Goal: Information Seeking & Learning: Stay updated

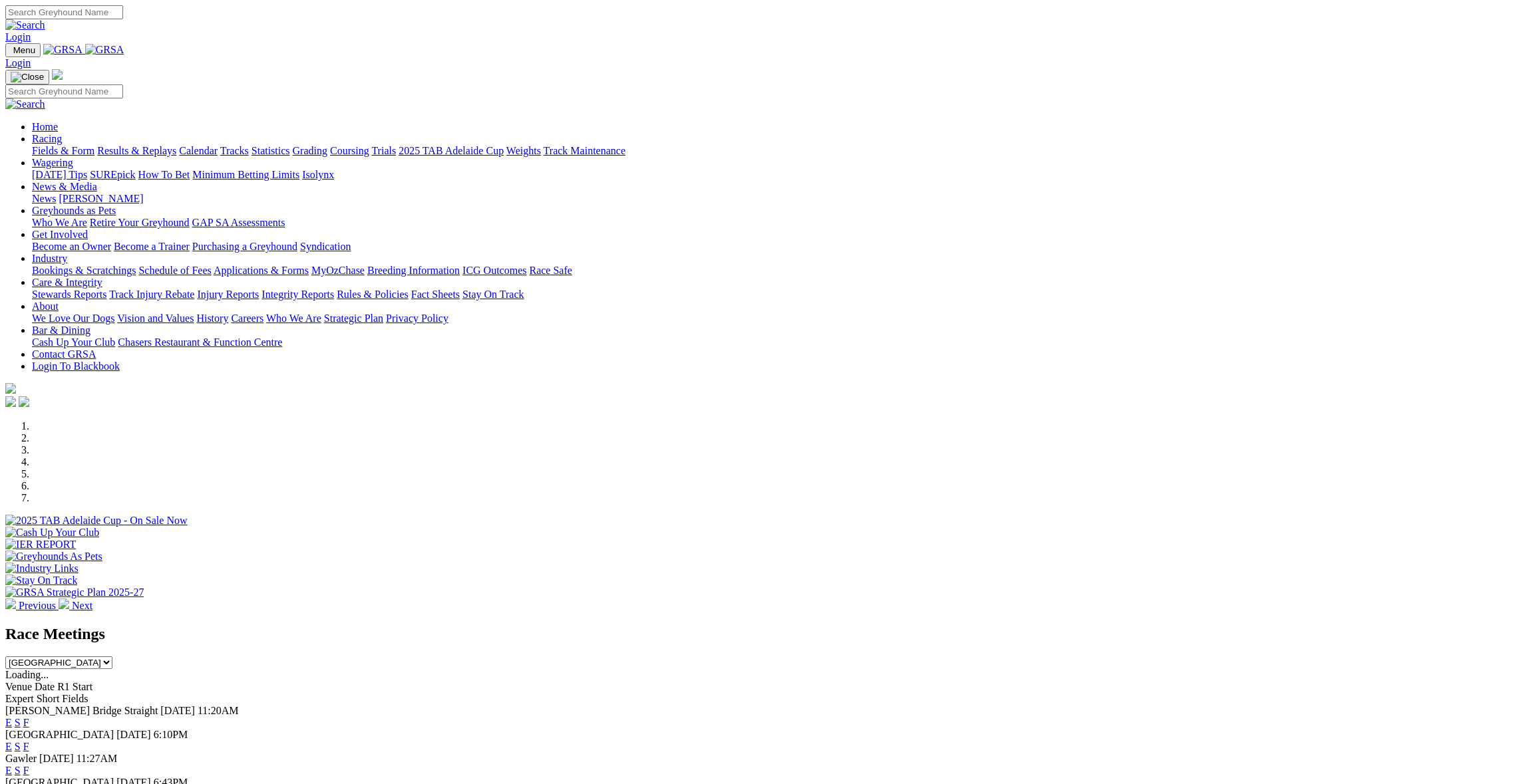
scroll to position [66, 0]
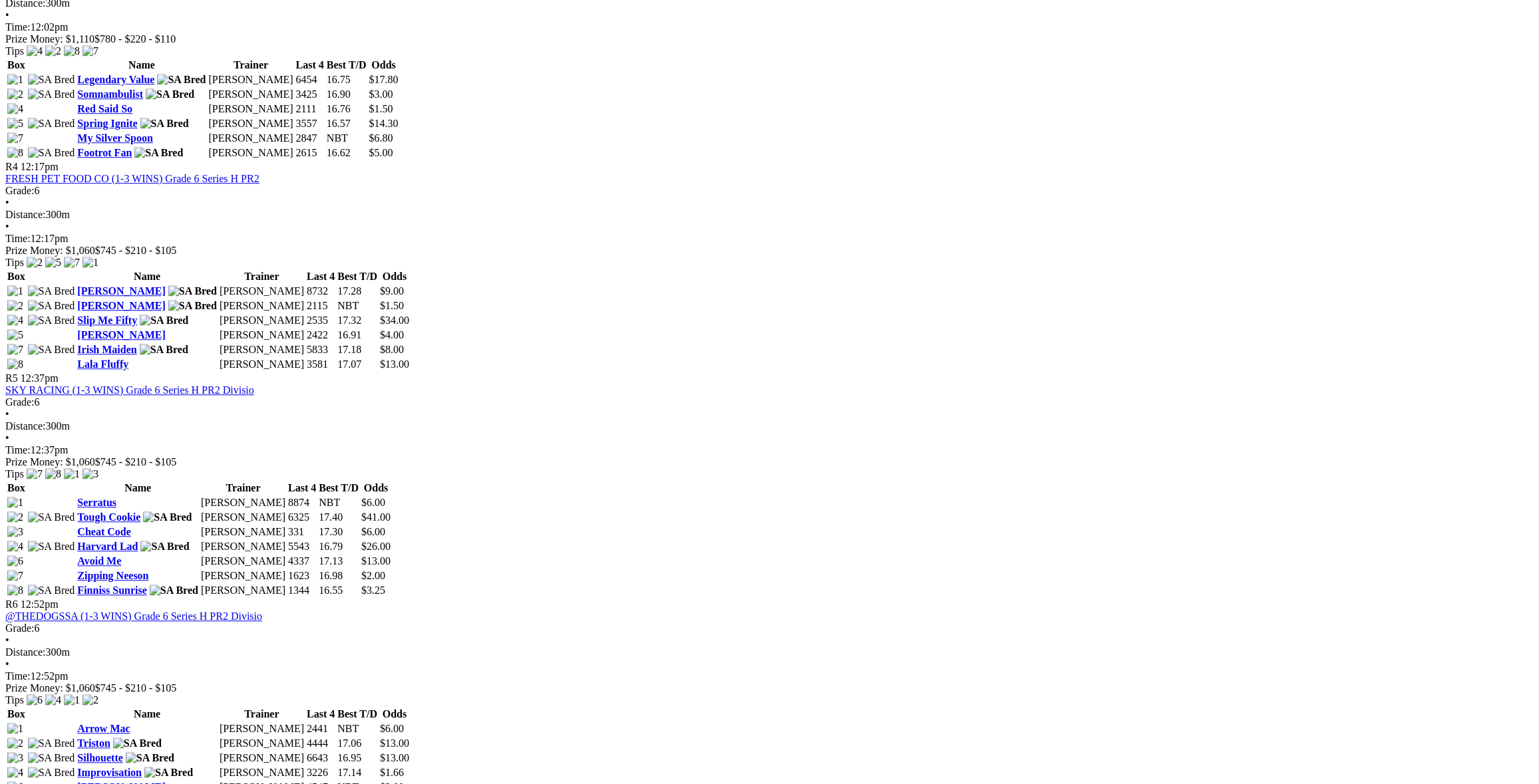
scroll to position [1130, 0]
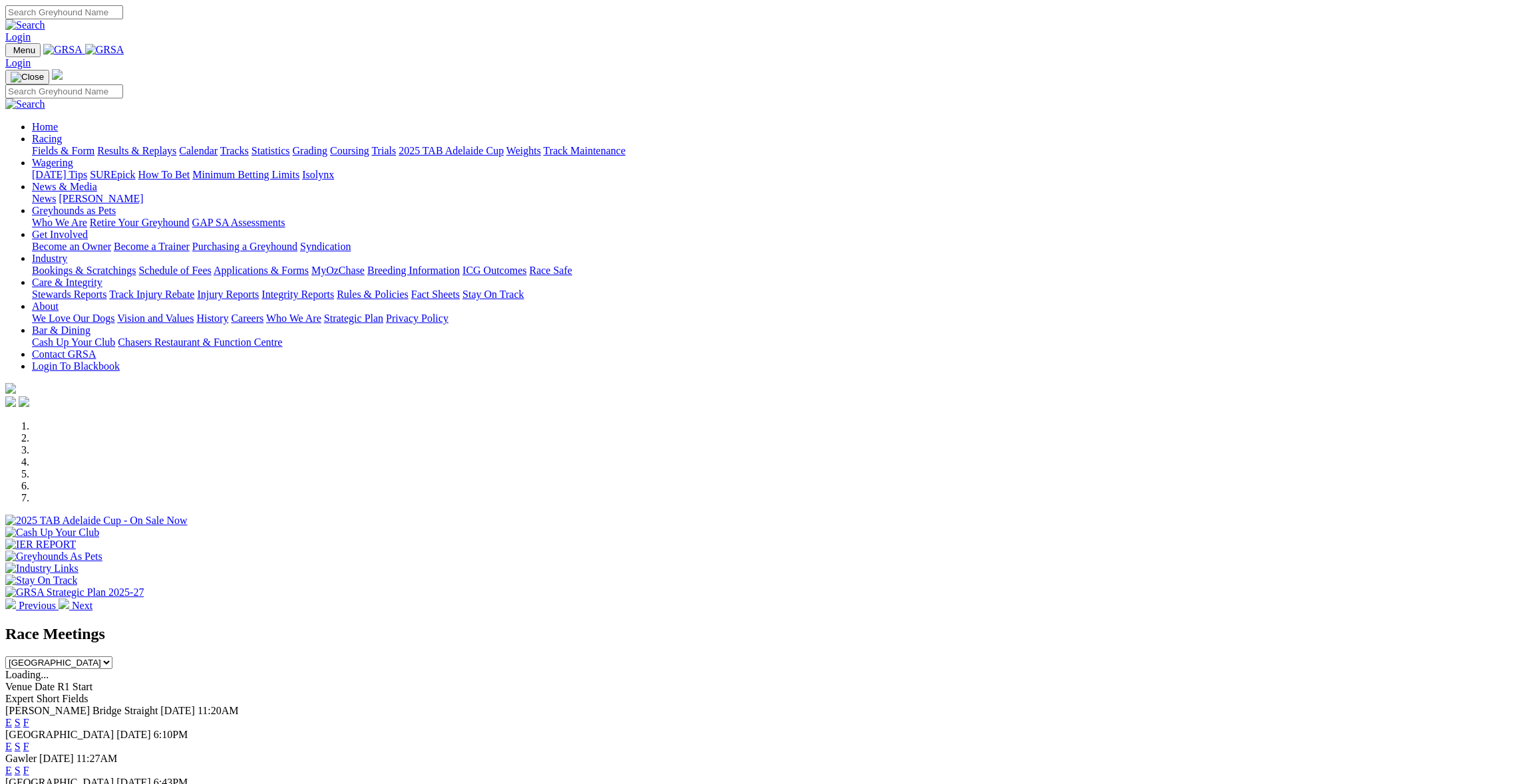
scroll to position [66, 0]
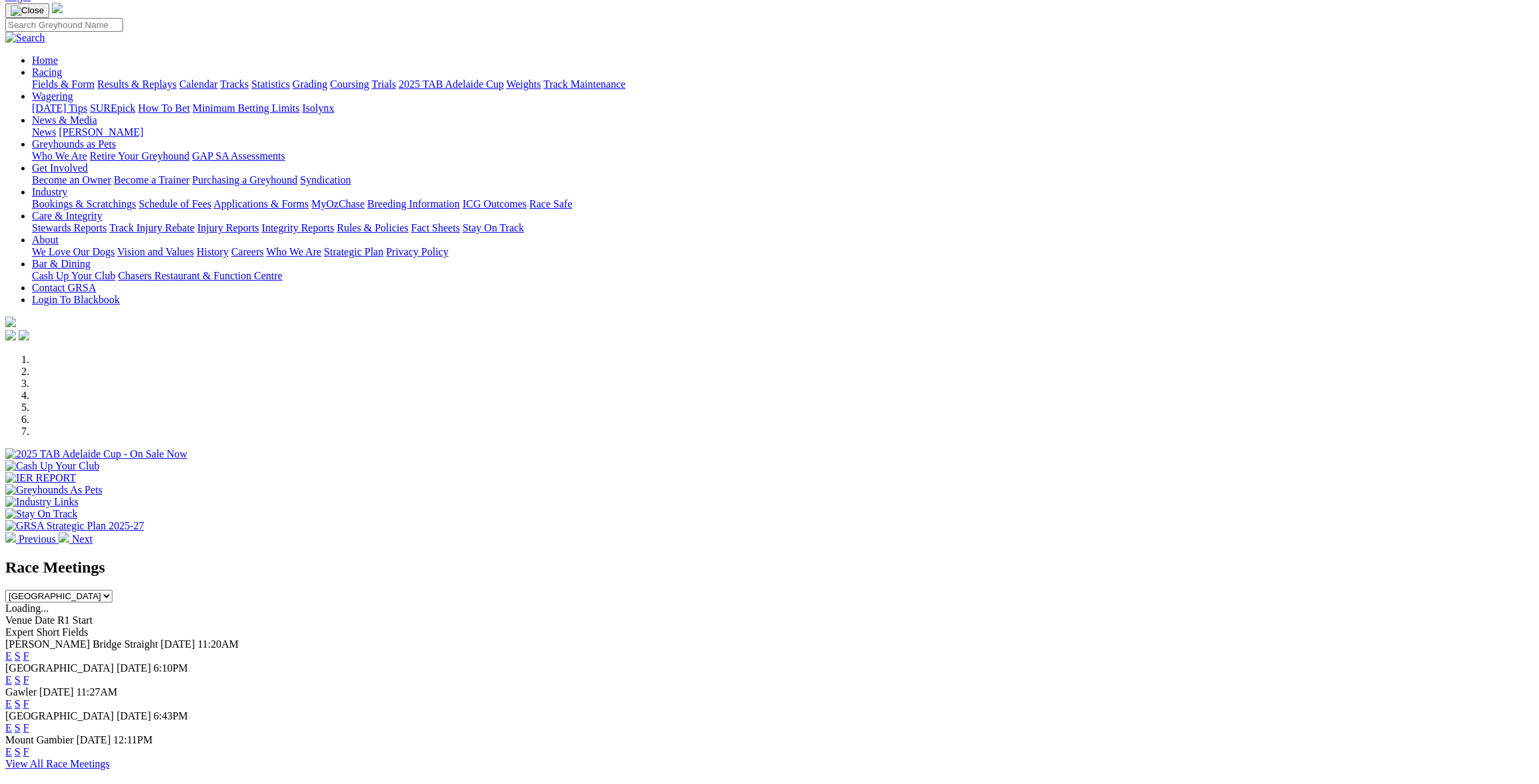
click at [29, 675] on link "F" at bounding box center [26, 680] width 6 height 11
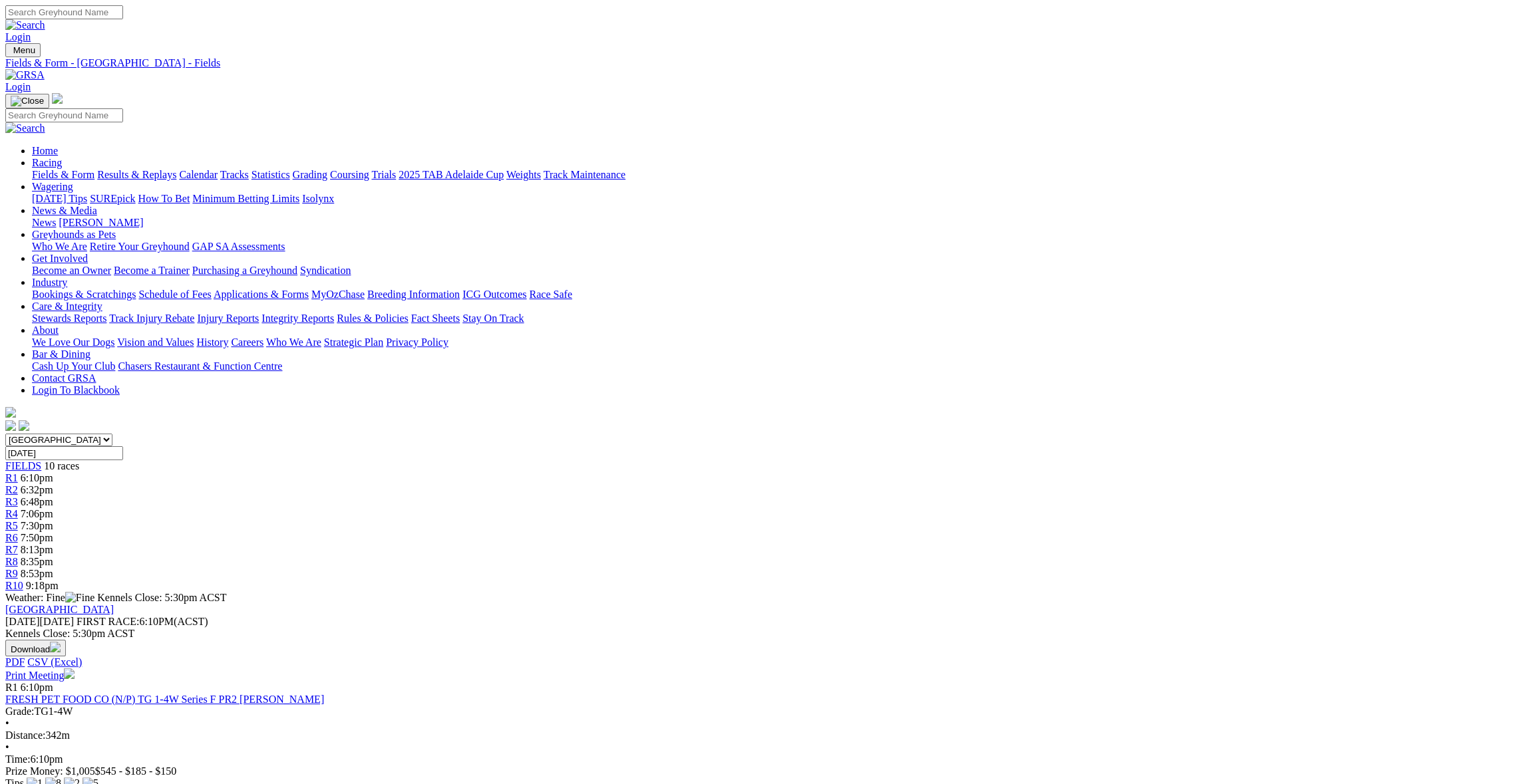
click at [107, 313] on link "Stewards Reports" at bounding box center [69, 318] width 75 height 11
